Goal: Obtain resource: Obtain resource

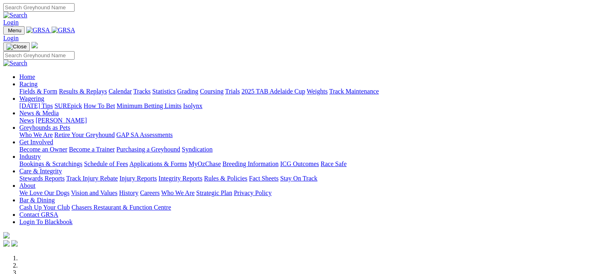
click at [32, 88] on link "Fields & Form" at bounding box center [38, 91] width 38 height 7
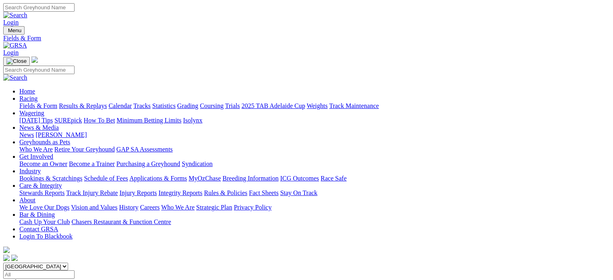
click at [187, 175] on link "Applications & Forms" at bounding box center [158, 178] width 58 height 7
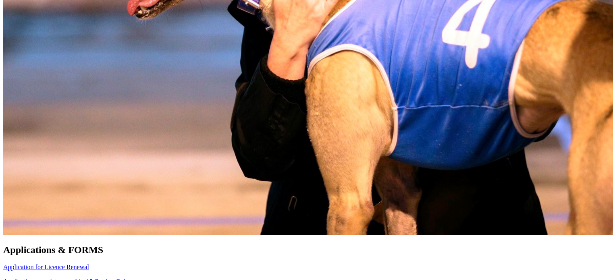
scroll to position [553, 0]
